Goal: Information Seeking & Learning: Learn about a topic

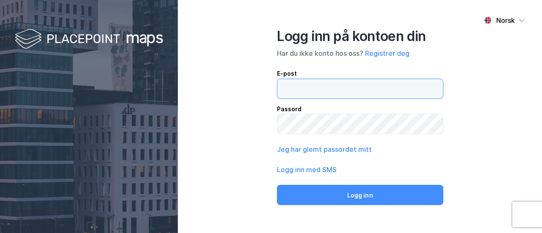
type input "[EMAIL_ADDRESS][PERSON_NAME][DOMAIN_NAME]"
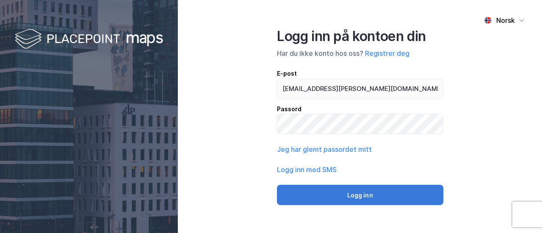
click at [346, 193] on button "Logg inn" at bounding box center [360, 195] width 166 height 20
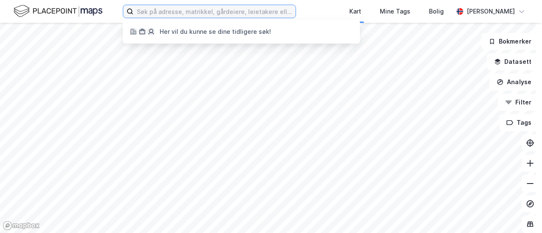
click at [157, 11] on input at bounding box center [214, 11] width 162 height 13
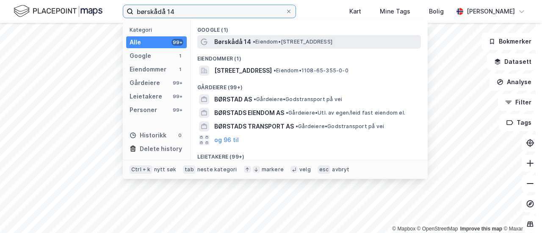
type input "børskådå 14"
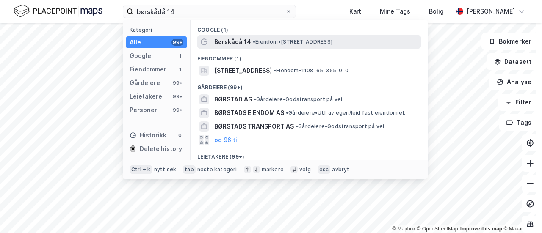
click at [233, 40] on span "Børskådå 14" at bounding box center [232, 42] width 37 height 10
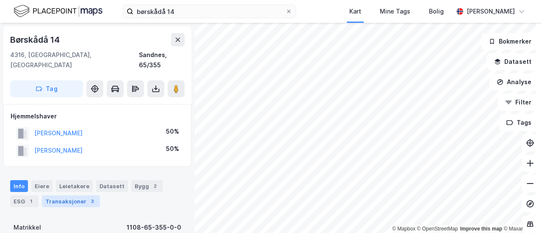
click at [75, 196] on div "Transaksjoner 3" at bounding box center [71, 202] width 58 height 12
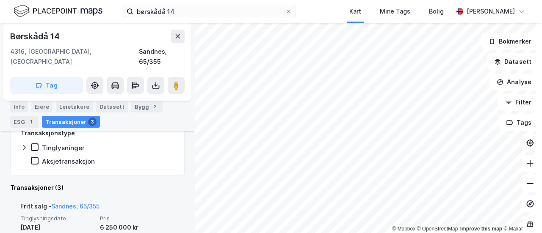
scroll to position [212, 0]
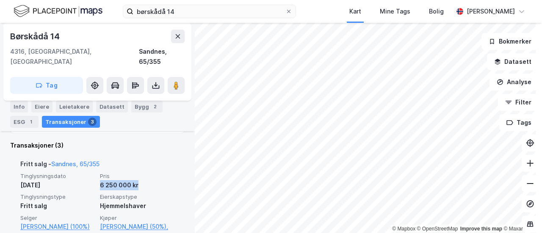
drag, startPoint x: 98, startPoint y: 175, endPoint x: 137, endPoint y: 176, distance: 39.0
click at [137, 180] on div "6 250 000 kr" at bounding box center [137, 185] width 75 height 10
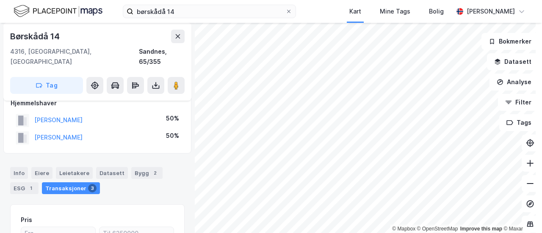
scroll to position [0, 0]
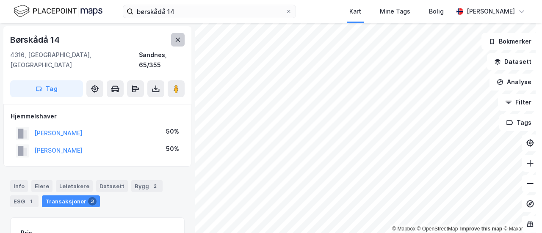
click at [176, 41] on icon at bounding box center [177, 39] width 7 height 7
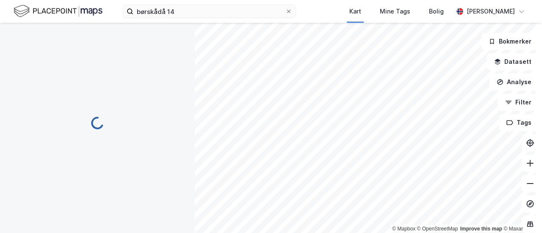
scroll to position [1, 0]
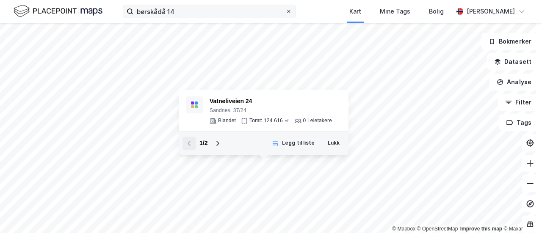
click at [291, 12] on icon at bounding box center [288, 11] width 5 height 5
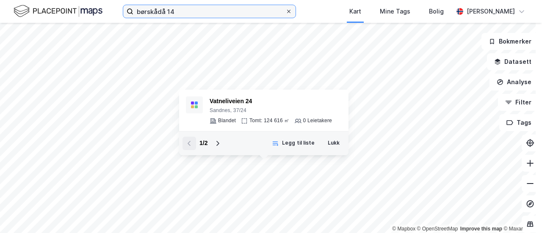
click at [285, 12] on input "børskådå 14" at bounding box center [209, 11] width 152 height 13
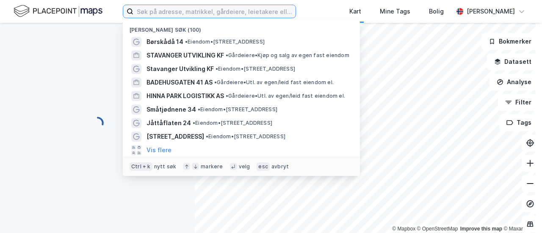
scroll to position [1, 0]
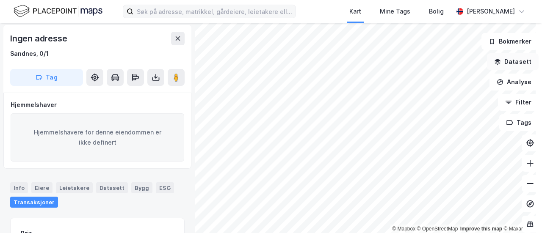
click at [496, 64] on div "© Mapbox © OpenStreetMap Improve this map © Maxar Ingen adresse Sandnes, 0/1 Ta…" at bounding box center [271, 128] width 542 height 210
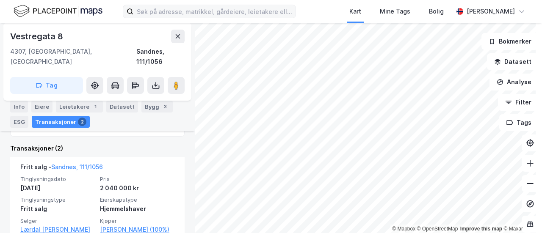
scroll to position [199, 0]
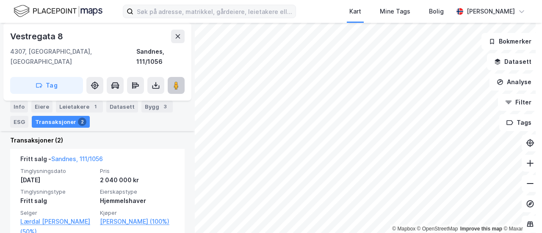
click at [174, 80] on button at bounding box center [176, 85] width 17 height 17
click at [393, 233] on html "Kart Mine Tags Bolig [PERSON_NAME] © Mapbox © OpenStreetMap Improve this map © …" at bounding box center [271, 116] width 542 height 233
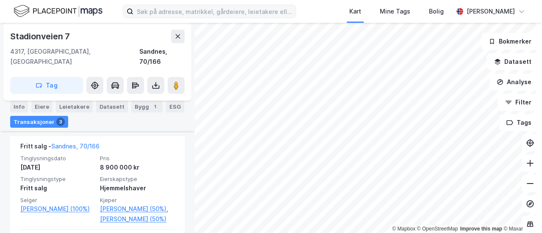
scroll to position [217, 0]
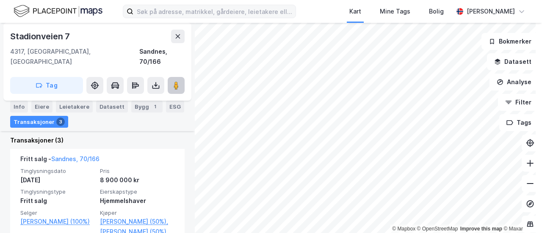
click at [180, 81] on icon at bounding box center [176, 85] width 8 height 8
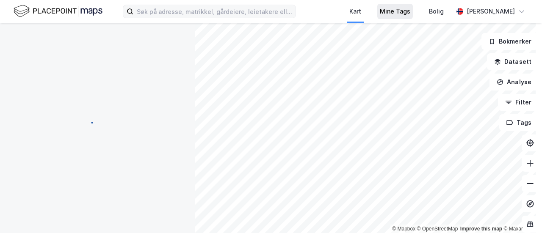
scroll to position [0, 0]
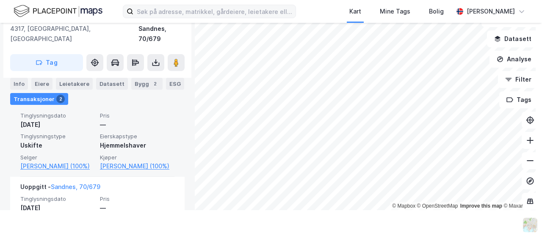
scroll to position [242, 0]
